Goal: Task Accomplishment & Management: Manage account settings

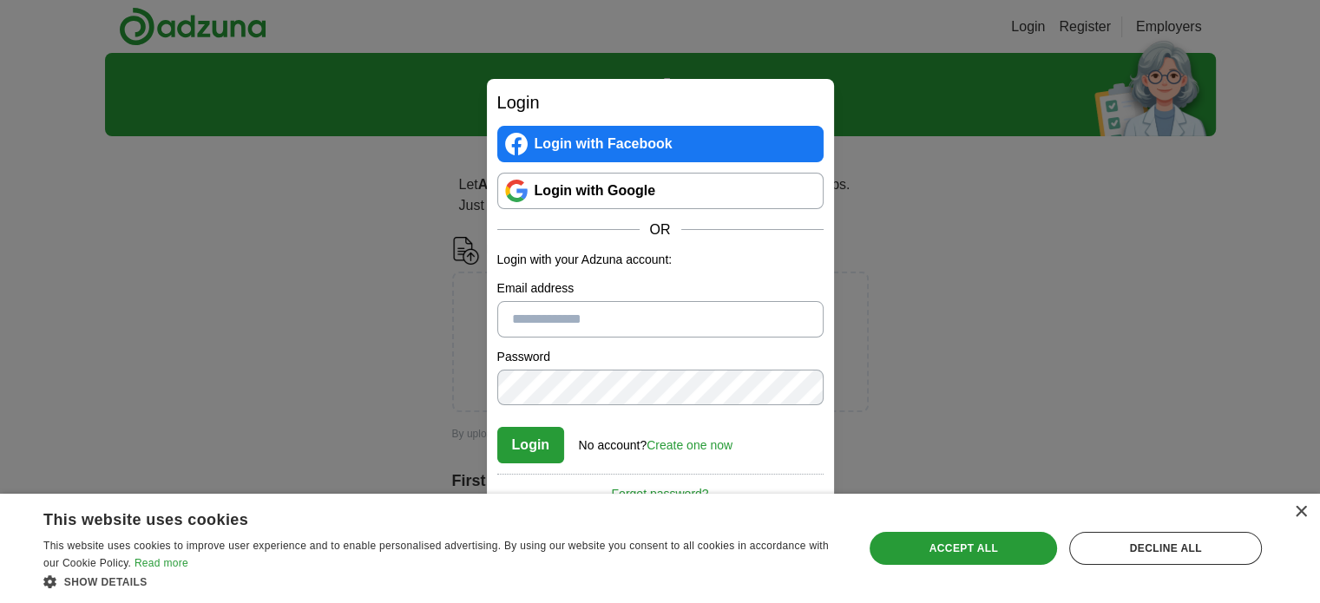
click at [663, 316] on input "Email address" at bounding box center [660, 319] width 326 height 36
type input "**********"
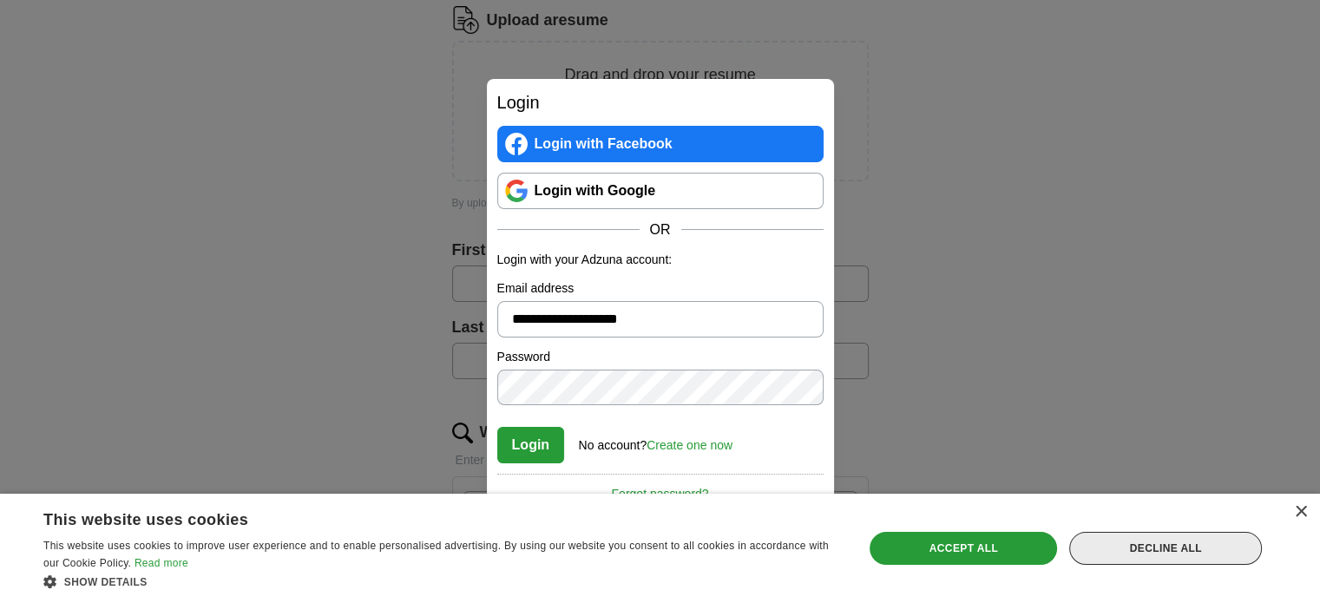
click at [1205, 556] on div "Decline all" at bounding box center [1166, 548] width 193 height 33
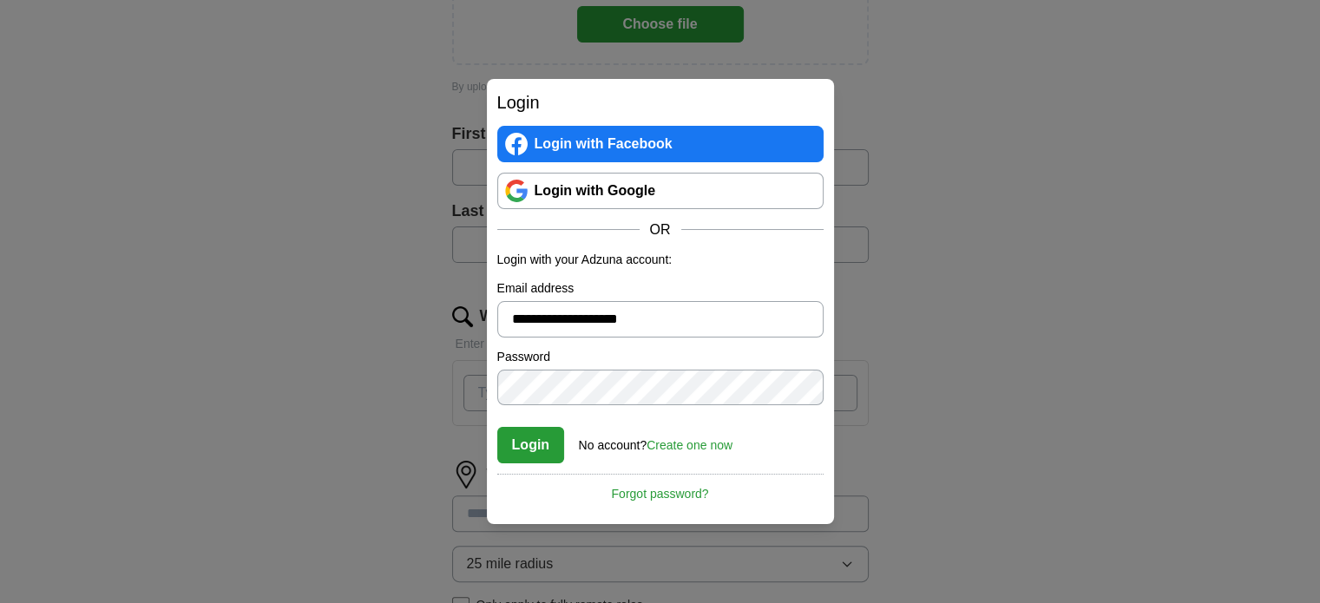
scroll to position [0, 0]
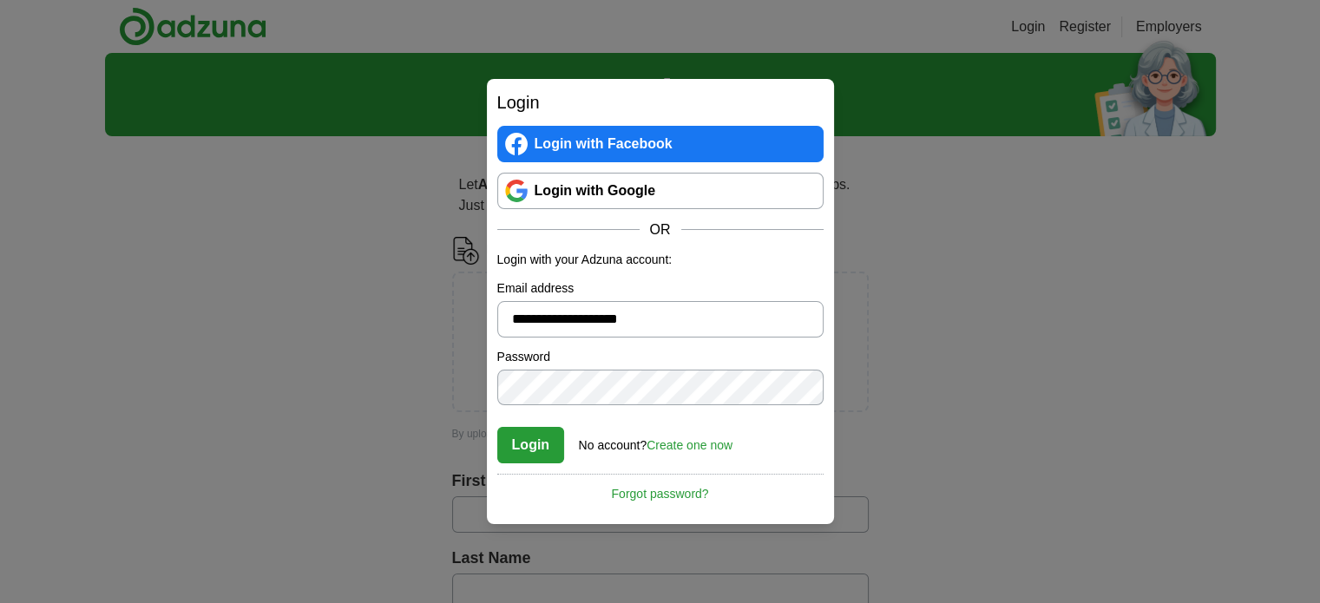
click at [497, 427] on button "Login" at bounding box center [531, 445] width 68 height 36
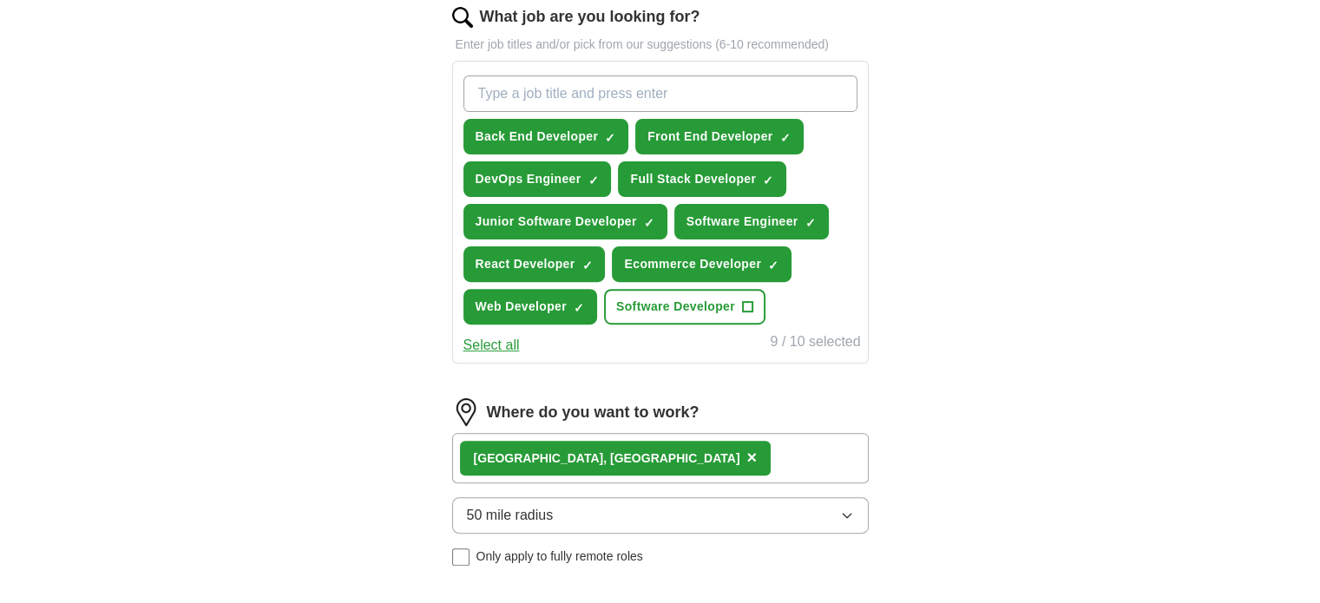
scroll to position [695, 0]
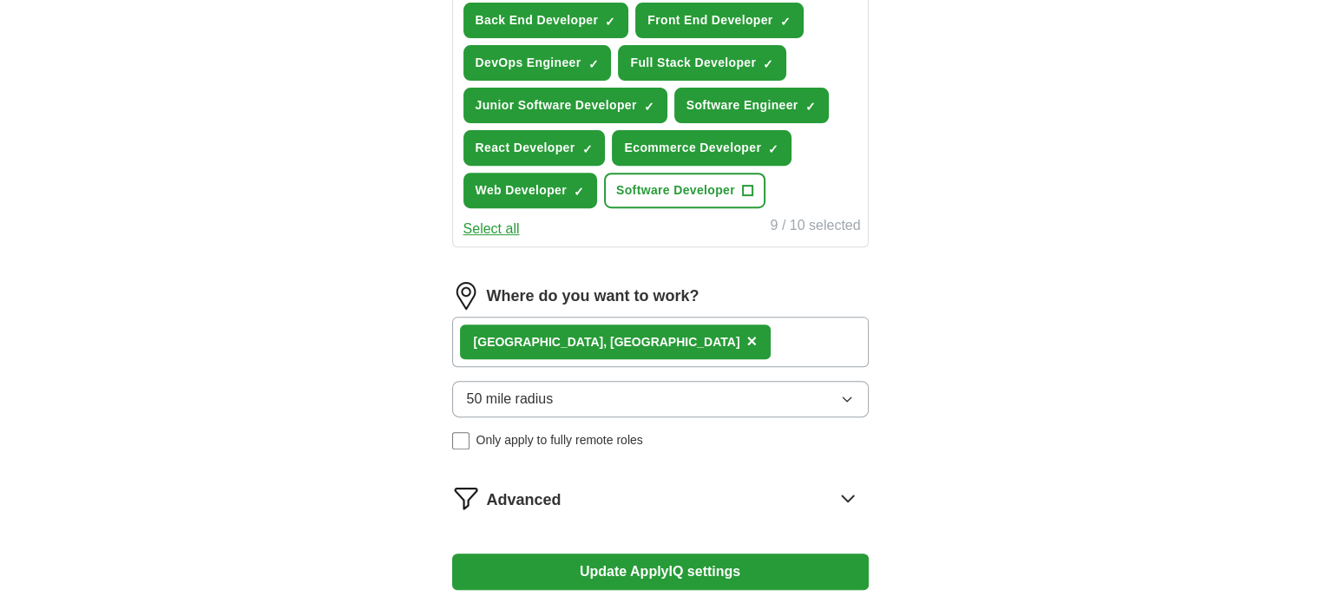
click at [828, 398] on button "50 mile radius" at bounding box center [660, 399] width 417 height 36
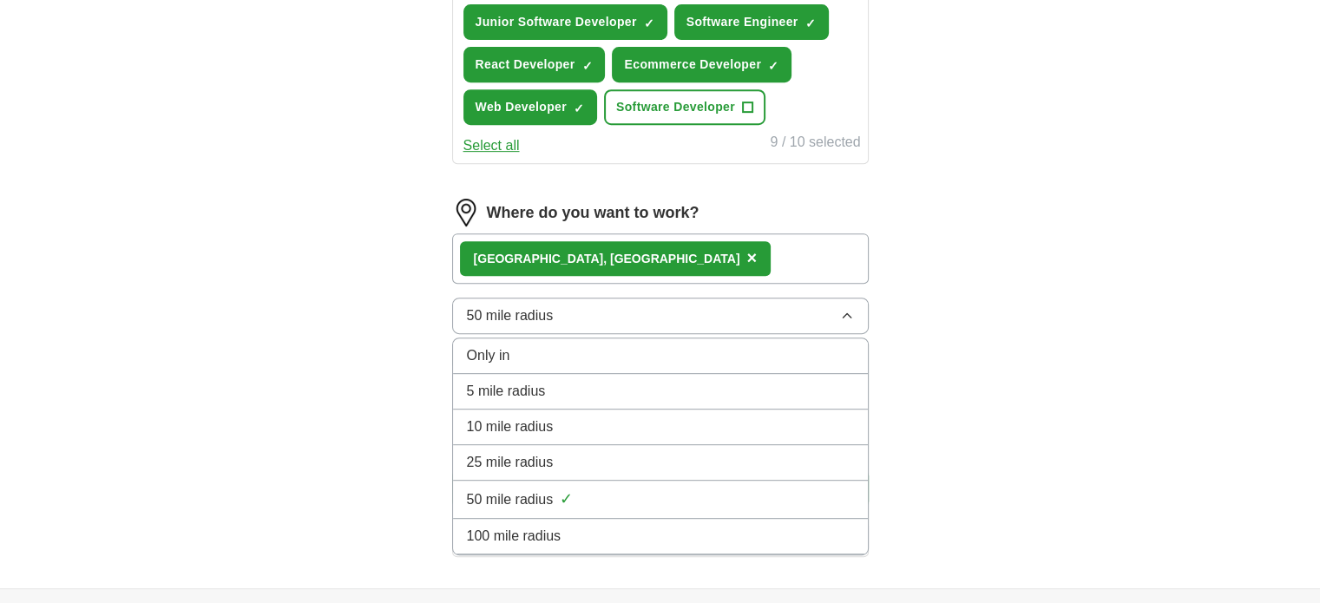
scroll to position [810, 0]
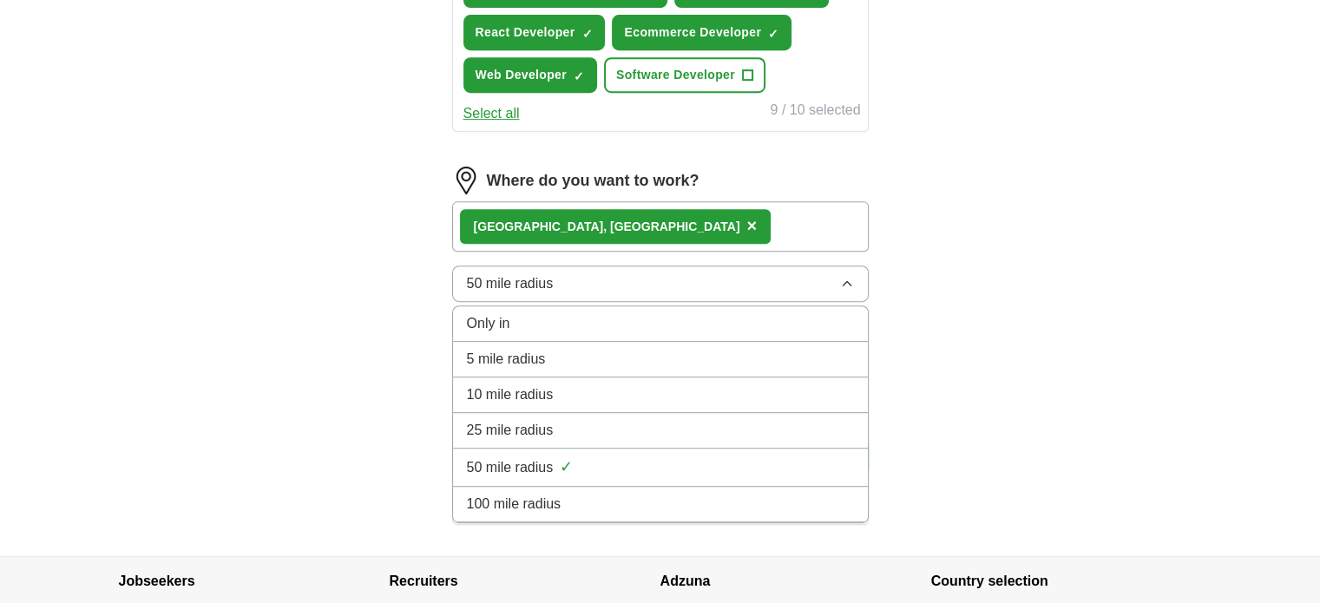
click at [771, 494] on div "100 mile radius" at bounding box center [660, 504] width 387 height 21
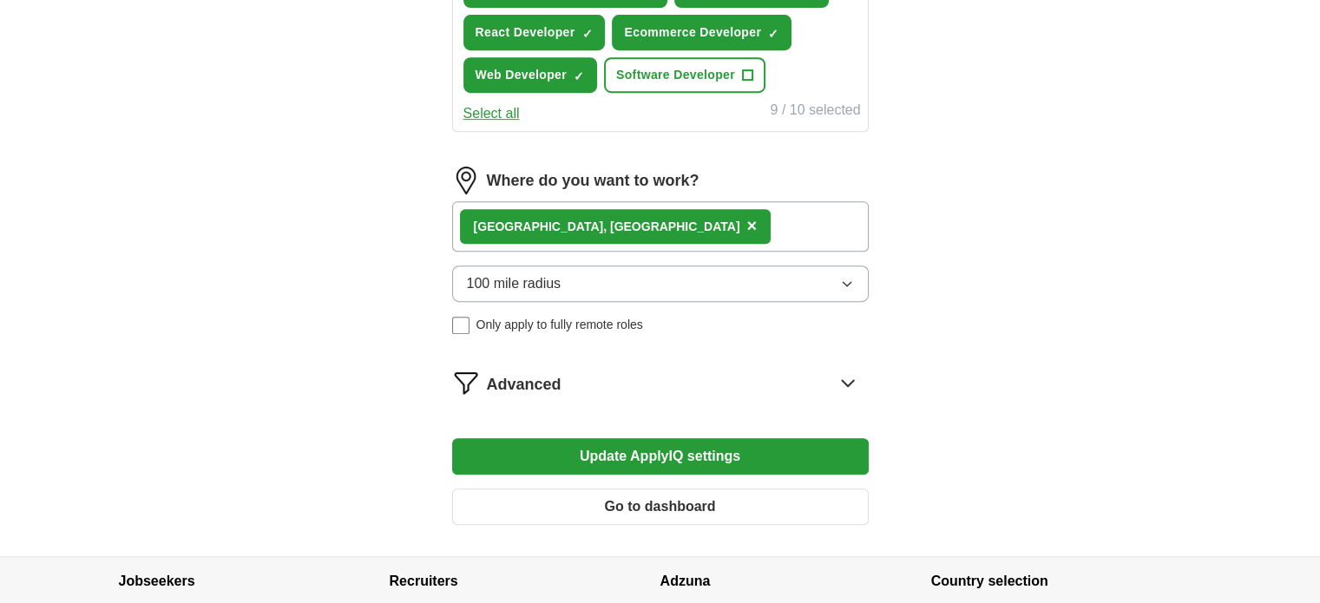
click at [690, 226] on div "[GEOGRAPHIC_DATA], [GEOGRAPHIC_DATA] ×" at bounding box center [660, 226] width 417 height 50
click at [623, 217] on div "[GEOGRAPHIC_DATA], [GEOGRAPHIC_DATA] ×" at bounding box center [660, 226] width 417 height 50
click at [708, 446] on button "Update ApplyIQ settings" at bounding box center [660, 456] width 417 height 36
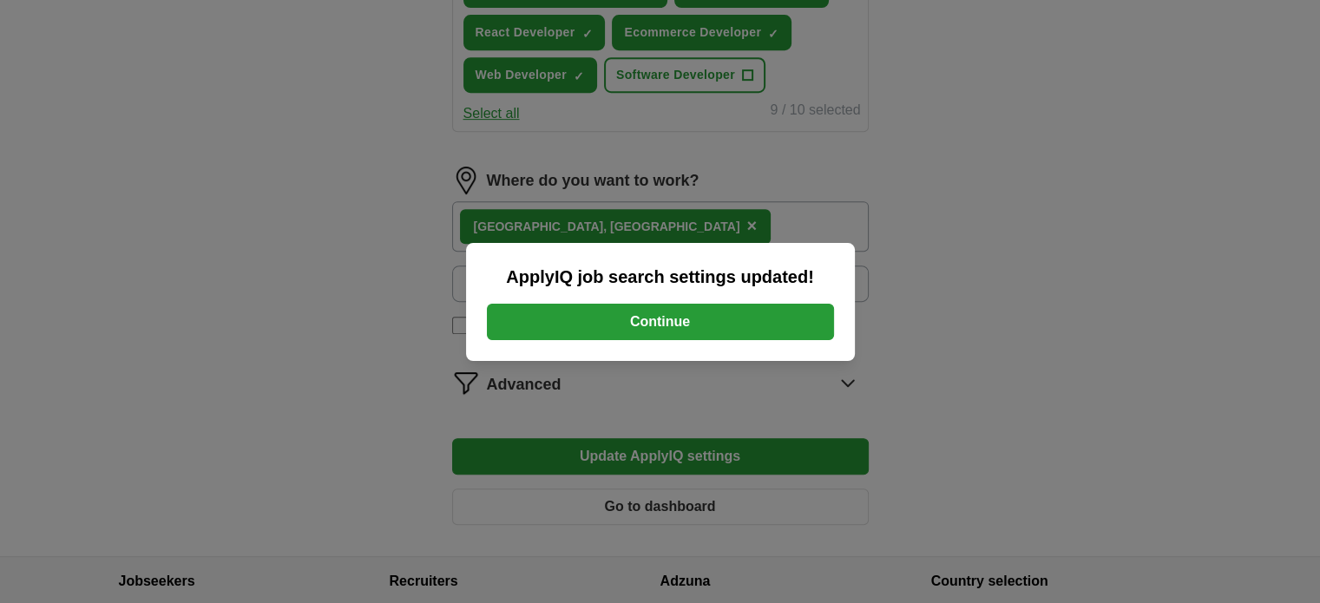
click at [685, 315] on button "Continue" at bounding box center [660, 322] width 347 height 36
